Goal: Information Seeking & Learning: Learn about a topic

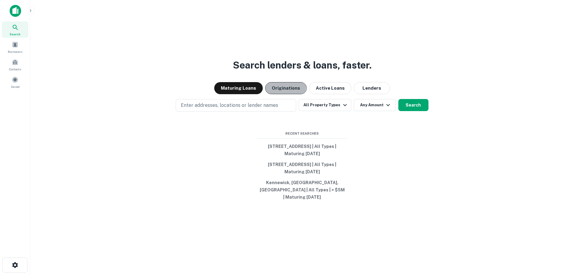
click at [278, 90] on button "Originations" at bounding box center [286, 88] width 42 height 12
click at [225, 92] on button "Maturing Loans" at bounding box center [238, 88] width 49 height 12
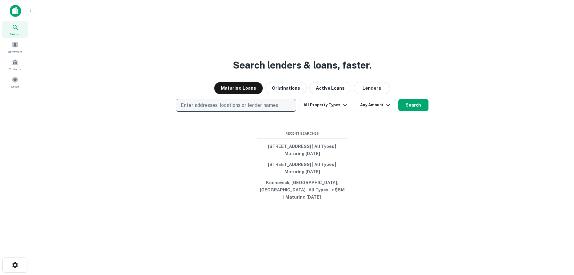
click at [196, 109] on p "Enter addresses, locations or lender names" at bounding box center [229, 105] width 97 height 7
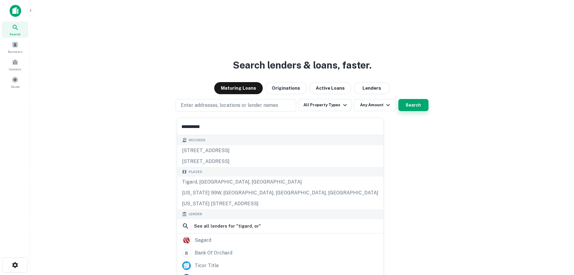
type input "**********"
click at [409, 110] on button "Search" at bounding box center [413, 105] width 30 height 12
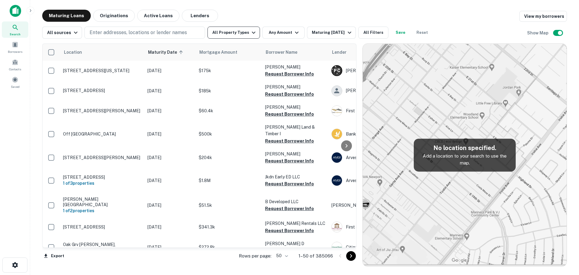
click at [231, 34] on button "All Property Types" at bounding box center [233, 33] width 52 height 12
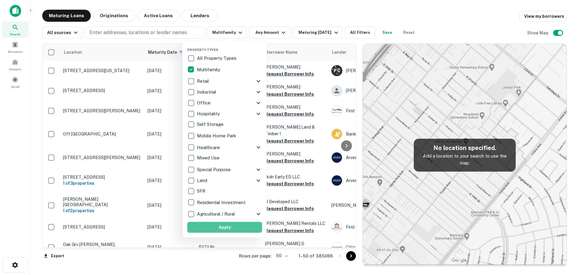
click at [228, 226] on button "Apply" at bounding box center [224, 226] width 75 height 11
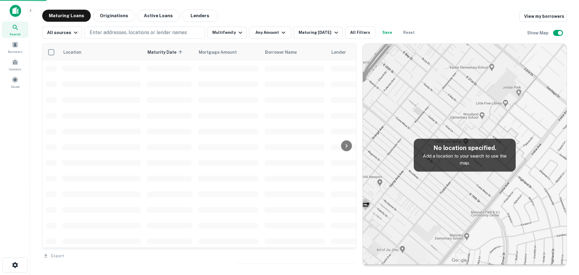
click at [275, 34] on div at bounding box center [289, 137] width 579 height 275
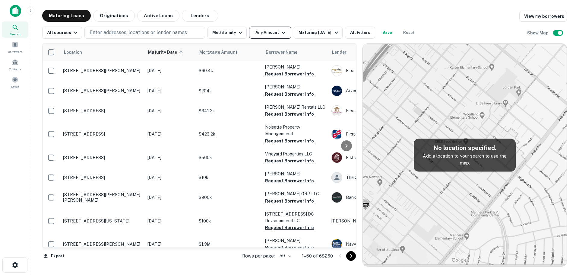
click at [271, 33] on button "Any Amount" at bounding box center [270, 33] width 42 height 12
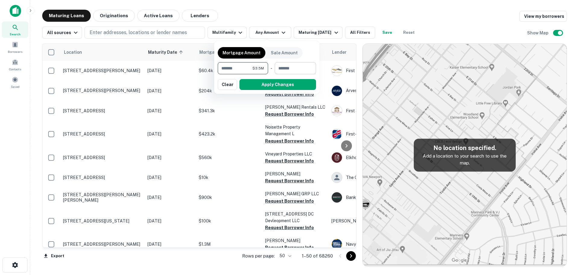
type input "*******"
click at [284, 65] on input "number" at bounding box center [293, 68] width 37 height 12
type input "********"
click at [298, 85] on button "Apply Changes" at bounding box center [277, 84] width 77 height 11
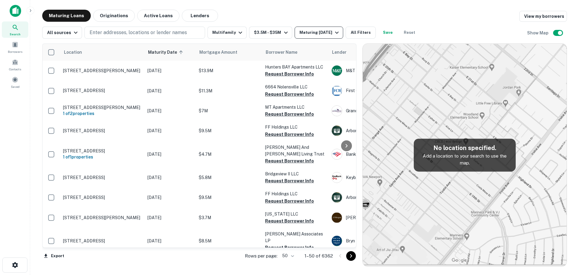
click at [316, 33] on div "Maturing In 1 Year" at bounding box center [319, 32] width 41 height 7
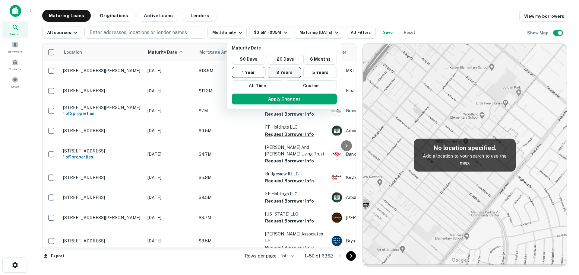
click at [287, 74] on button "2 Years" at bounding box center [284, 72] width 33 height 11
click at [289, 98] on button "Apply Changes" at bounding box center [286, 98] width 105 height 11
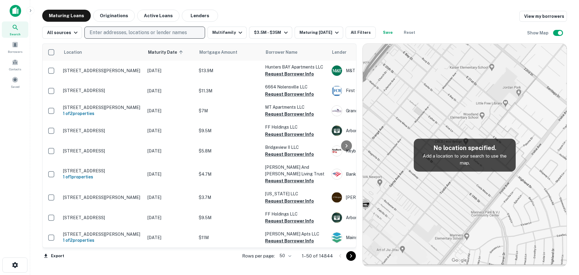
click at [140, 33] on p "Enter addresses, locations or lender names" at bounding box center [138, 32] width 97 height 7
type input "**********"
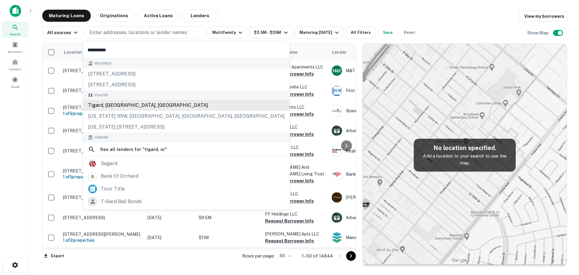
click at [109, 106] on div "Tigard, OR, USA" at bounding box center [186, 105] width 206 height 11
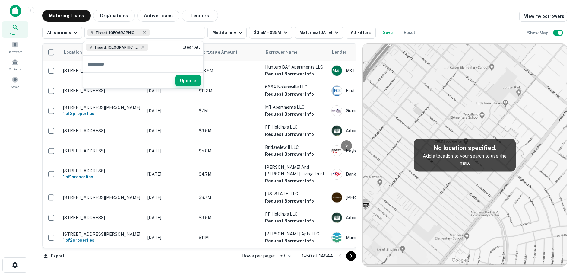
click at [192, 80] on button "Update" at bounding box center [188, 80] width 26 height 11
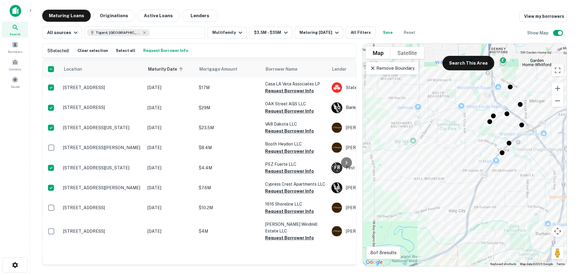
click at [145, 49] on button "Request Borrower Info" at bounding box center [166, 50] width 48 height 9
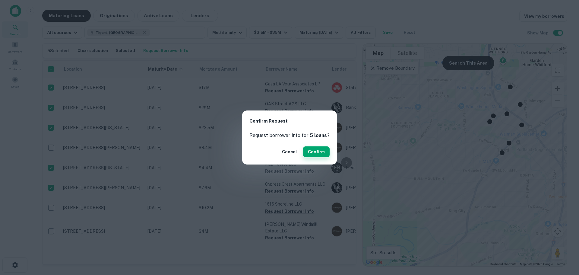
click at [313, 151] on button "Confirm" at bounding box center [316, 151] width 27 height 11
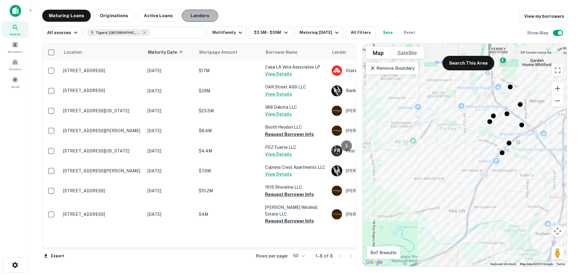
click at [186, 17] on button "Lenders" at bounding box center [200, 16] width 36 height 12
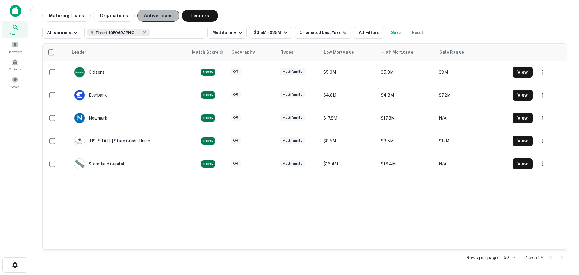
click at [153, 18] on button "Active Loans" at bounding box center [158, 16] width 42 height 12
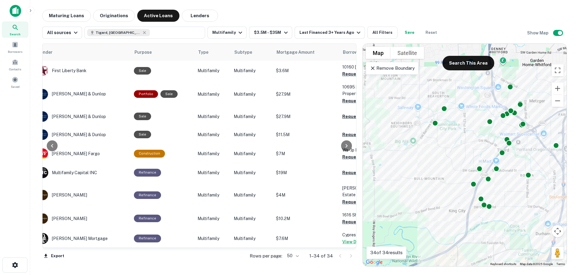
scroll to position [0, 5]
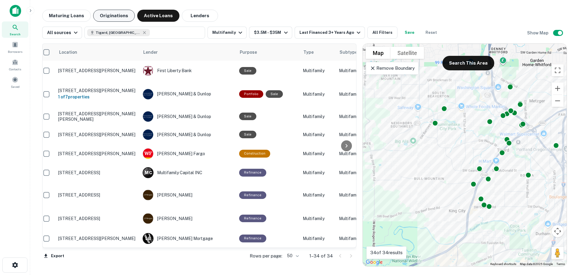
click at [118, 18] on button "Originations" at bounding box center [114, 16] width 42 height 12
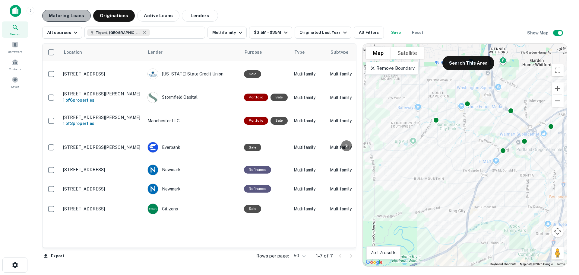
click at [72, 16] on button "Maturing Loans" at bounding box center [66, 16] width 49 height 12
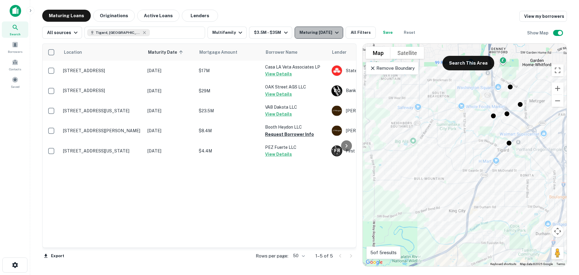
click at [308, 28] on button "Maturing In 1 Year" at bounding box center [318, 33] width 49 height 12
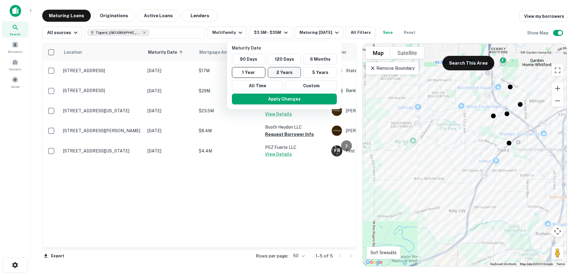
click at [295, 74] on button "2 Years" at bounding box center [284, 72] width 33 height 11
click at [287, 96] on button "Apply Changes" at bounding box center [286, 98] width 105 height 11
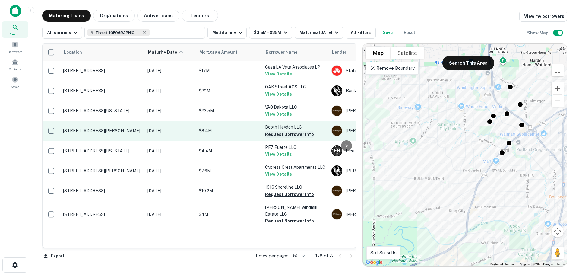
click at [291, 133] on button "Request Borrower Info" at bounding box center [289, 133] width 49 height 7
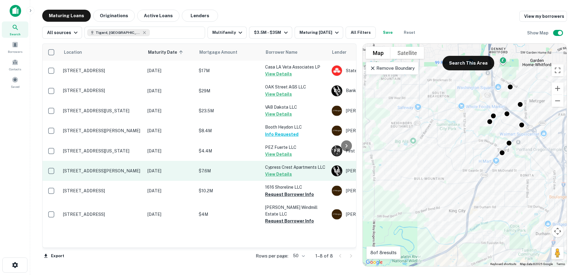
click at [273, 177] on button "View Details" at bounding box center [278, 173] width 27 height 7
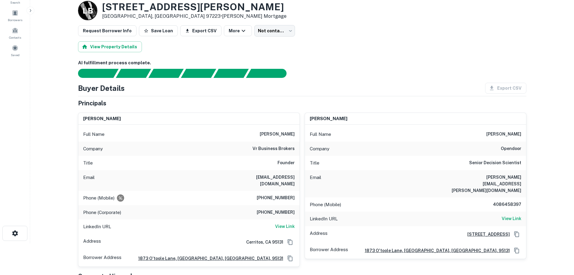
scroll to position [60, 0]
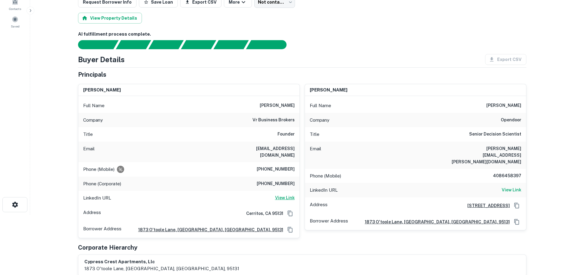
click at [285, 194] on h6 "View Link" at bounding box center [285, 197] width 20 height 7
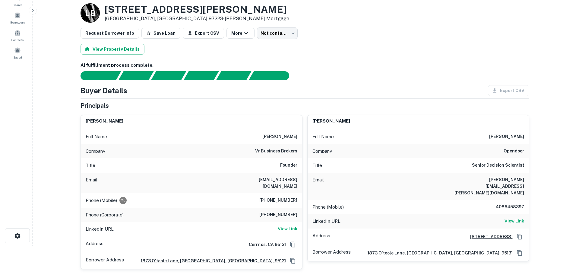
scroll to position [0, 0]
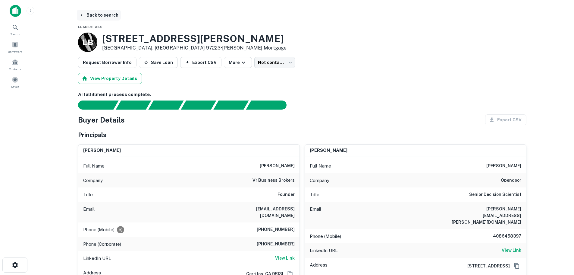
click at [90, 12] on button "Back to search" at bounding box center [99, 15] width 44 height 11
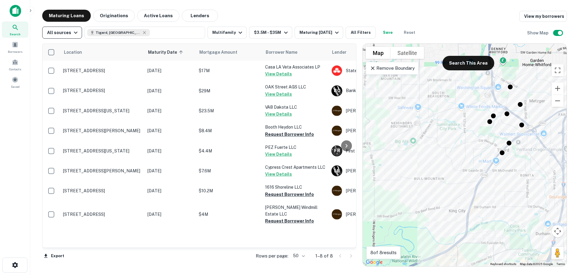
click at [59, 35] on div "All sources" at bounding box center [63, 32] width 32 height 7
click at [59, 35] on div at bounding box center [289, 137] width 579 height 275
click at [556, 17] on link "View my borrowers" at bounding box center [543, 16] width 48 height 11
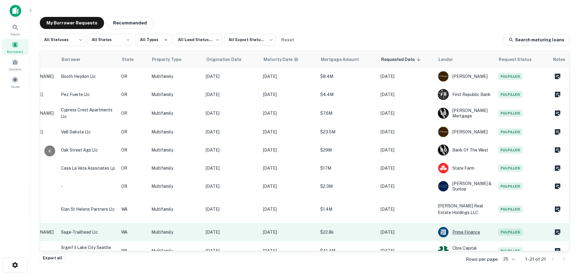
scroll to position [0, 143]
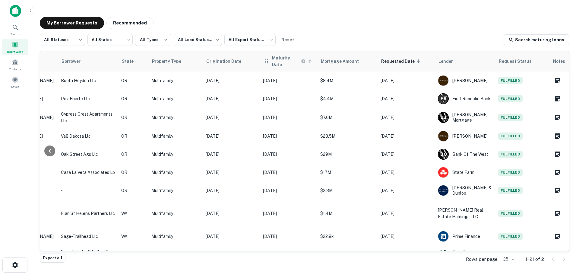
click at [307, 60] on icon at bounding box center [309, 60] width 5 height 5
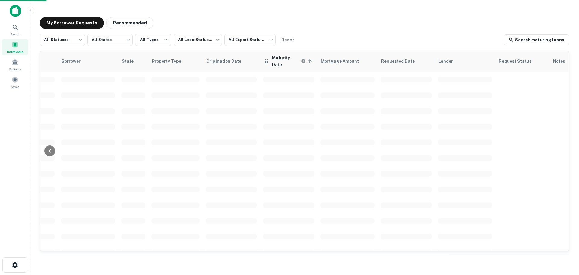
scroll to position [0, 142]
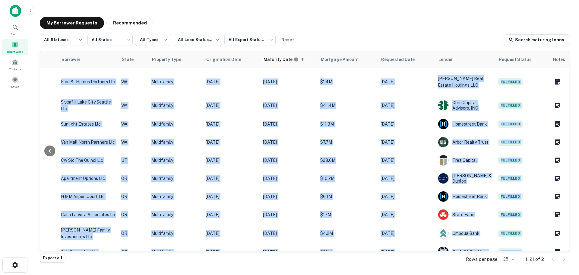
drag, startPoint x: 244, startPoint y: 250, endPoint x: 236, endPoint y: 251, distance: 8.1
click at [236, 251] on div "All Statuses *** ​ All States *** ​ All Types All Lead Statuses *** ​ All Expor…" at bounding box center [304, 143] width 529 height 219
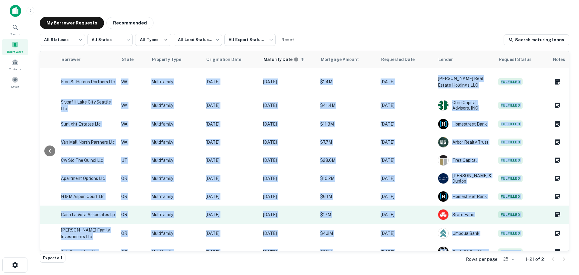
click at [250, 214] on p "Mar 14, 2016" at bounding box center [231, 214] width 51 height 7
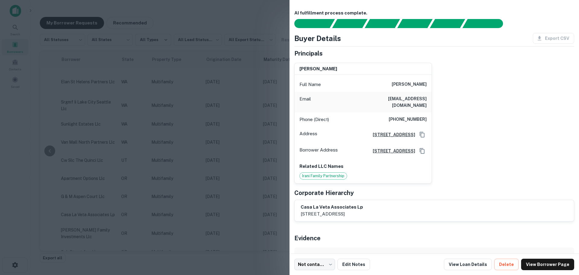
click at [155, 30] on div at bounding box center [289, 137] width 579 height 275
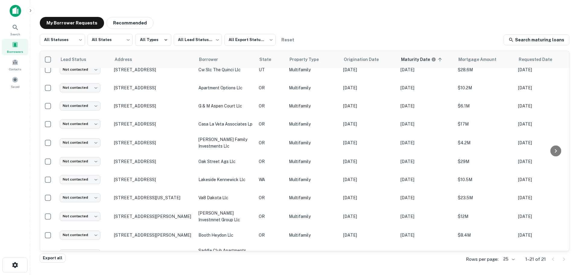
scroll to position [90, 0]
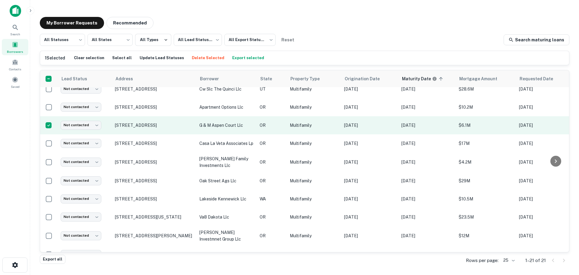
click at [218, 127] on p "g & m aspen court llc" at bounding box center [226, 125] width 54 height 7
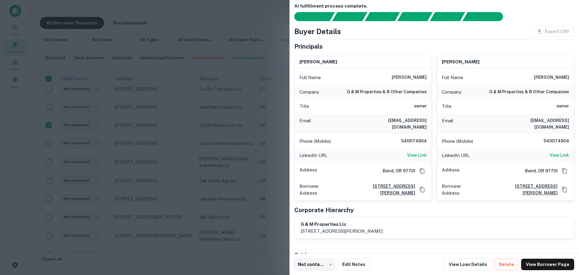
scroll to position [0, 0]
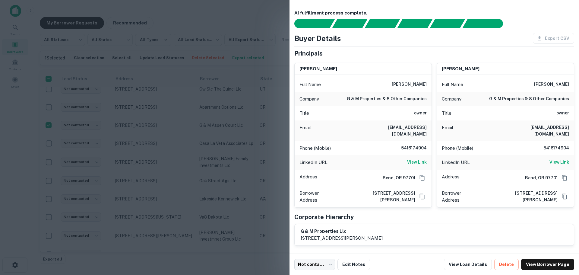
click at [419, 159] on h6 "View Link" at bounding box center [417, 162] width 20 height 7
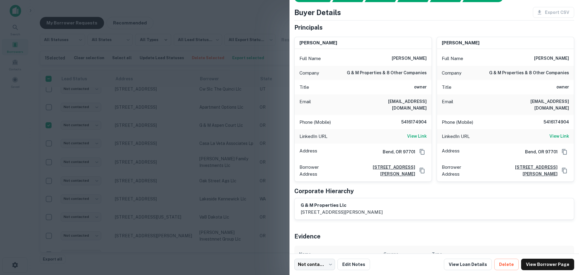
scroll to position [51, 0]
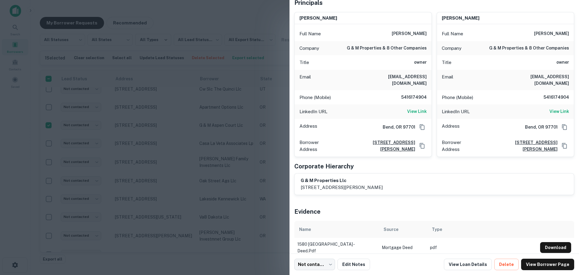
click at [457, 190] on div "AI fulfillment process complete. Buyer Details Export CSV Principals glenn petr…" at bounding box center [434, 106] width 280 height 295
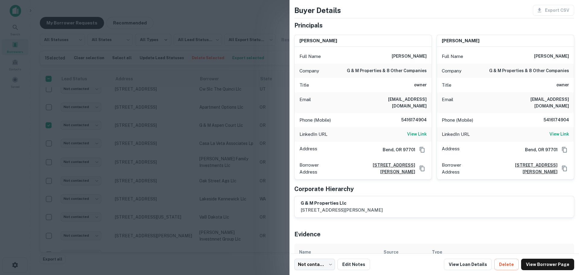
scroll to position [0, 0]
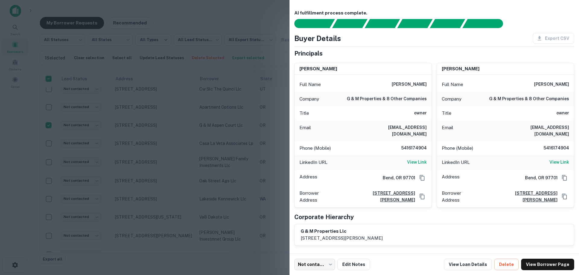
click at [140, 127] on div at bounding box center [289, 137] width 579 height 275
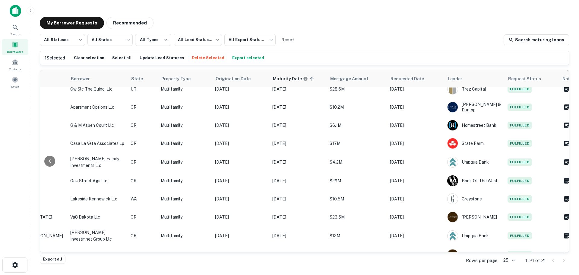
scroll to position [90, 143]
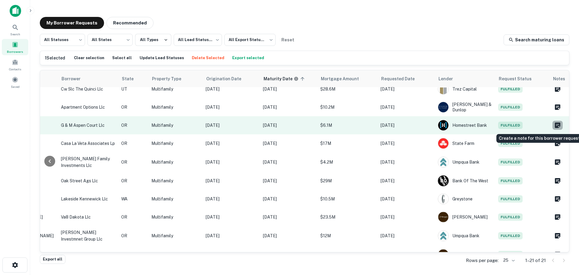
click at [555, 124] on icon "Create a note for this borrower request" at bounding box center [556, 124] width 5 height 5
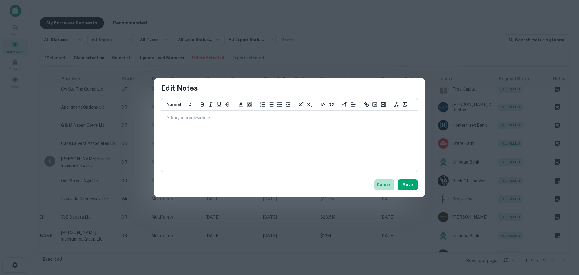
click at [385, 183] on button "Cancel" at bounding box center [384, 184] width 20 height 11
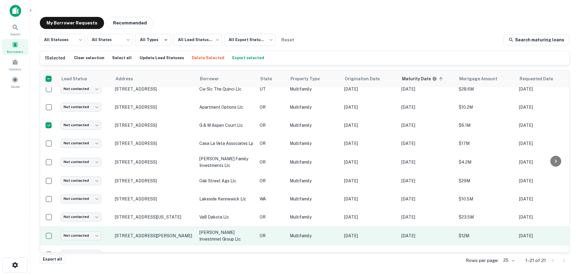
scroll to position [121, 0]
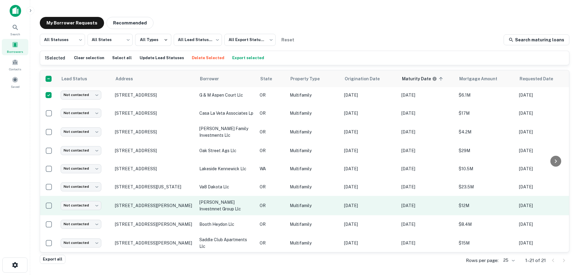
click at [207, 205] on p "[PERSON_NAME] investmnet group llc" at bounding box center [226, 205] width 54 height 13
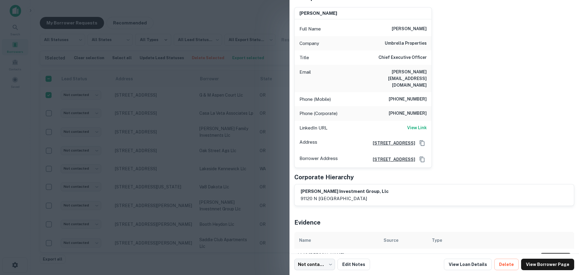
scroll to position [65, 0]
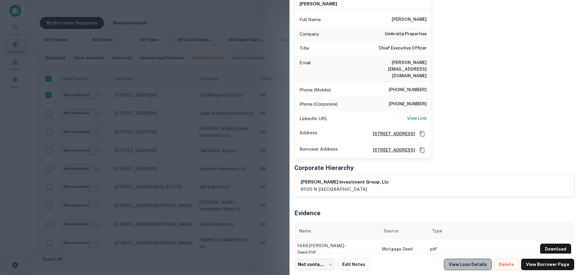
click at [476, 264] on link "View Loan Details" at bounding box center [468, 263] width 48 height 11
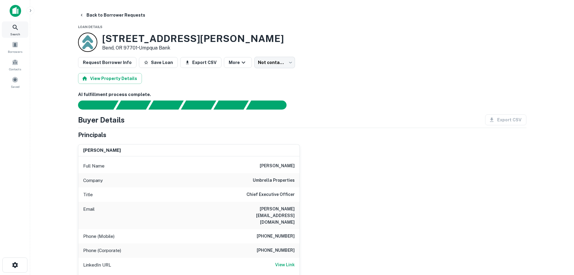
click at [14, 31] on icon at bounding box center [15, 27] width 7 height 7
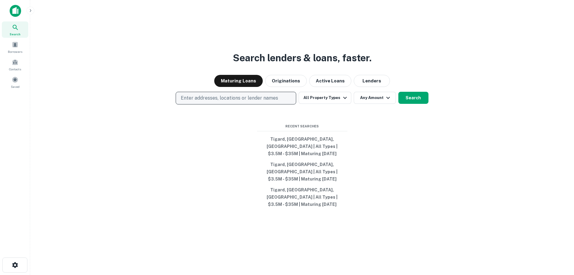
click at [191, 102] on p "Enter addresses, locations or lender names" at bounding box center [229, 97] width 97 height 7
type input "**********"
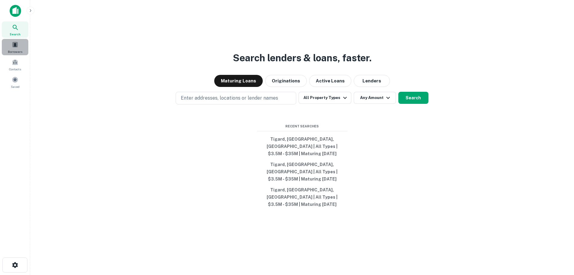
click at [14, 42] on span at bounding box center [15, 44] width 7 height 7
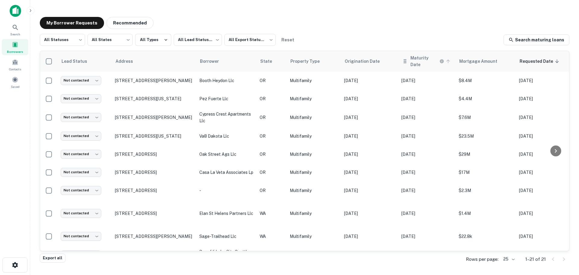
click at [447, 60] on icon at bounding box center [447, 60] width 5 height 5
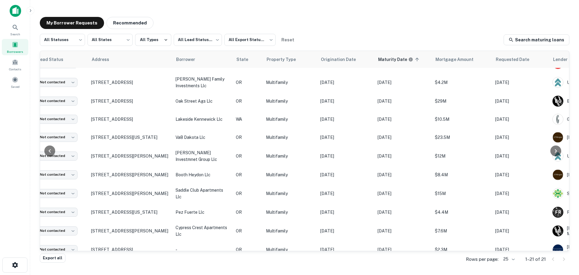
scroll to position [151, 0]
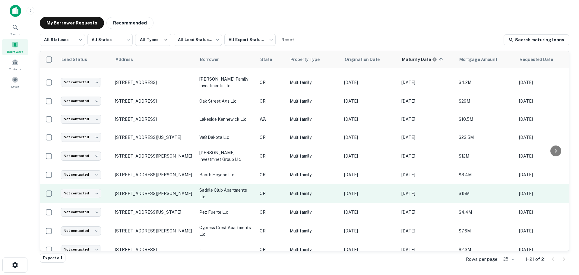
click at [206, 189] on p "saddle club apartments llc" at bounding box center [226, 193] width 54 height 13
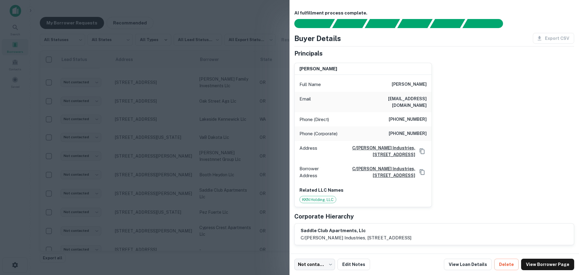
click at [214, 112] on div at bounding box center [289, 137] width 579 height 275
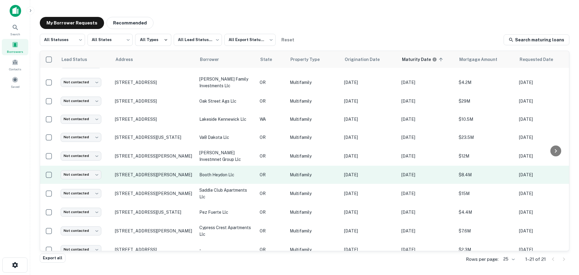
click at [221, 174] on p "booth heydon llc" at bounding box center [226, 174] width 54 height 7
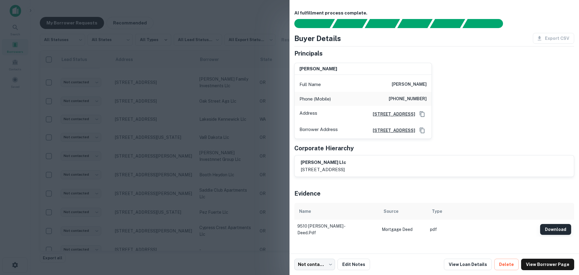
click at [545, 232] on button "Download" at bounding box center [555, 229] width 31 height 11
